Goal: Navigation & Orientation: Find specific page/section

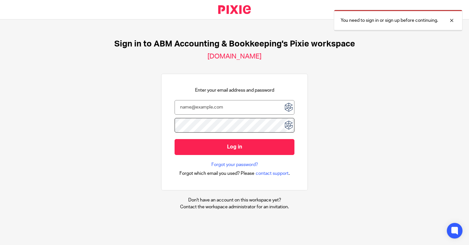
type input "[EMAIL_ADDRESS][DOMAIN_NAME]"
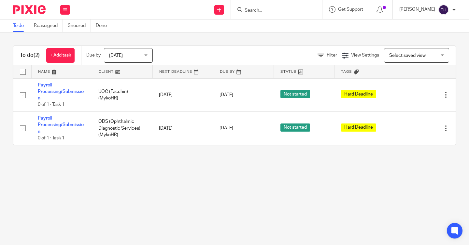
click at [123, 55] on span "[DATE]" at bounding box center [126, 56] width 35 height 14
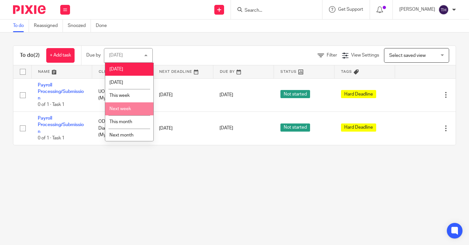
click at [125, 111] on span "Next week" at bounding box center [119, 109] width 21 height 5
